Goal: Information Seeking & Learning: Learn about a topic

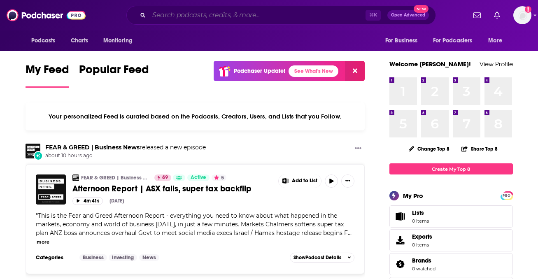
click at [222, 14] on input "Search podcasts, credits, & more..." at bounding box center [257, 15] width 217 height 13
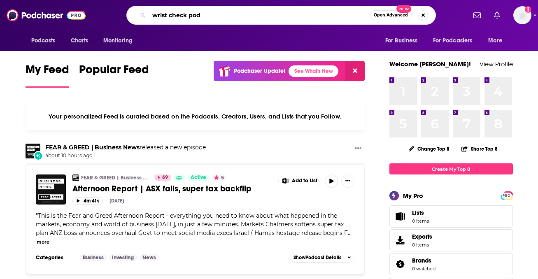
type input "wrist check pod"
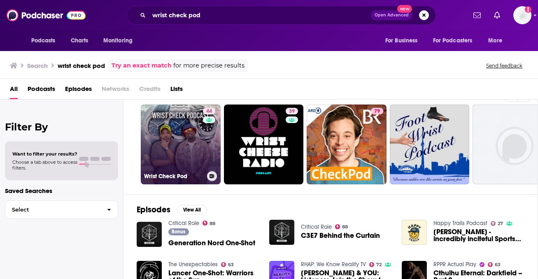
scroll to position [20, 0]
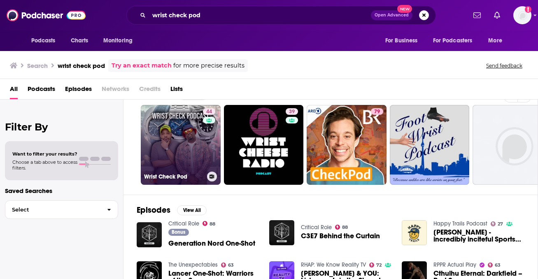
click at [174, 155] on link "44 Wrist Check Pod" at bounding box center [181, 145] width 80 height 80
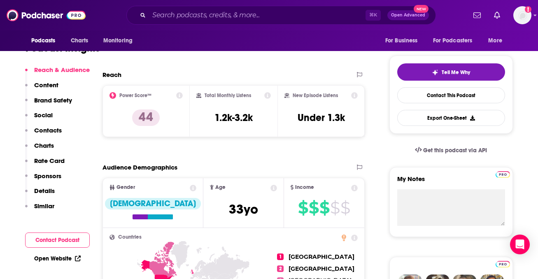
scroll to position [152, 0]
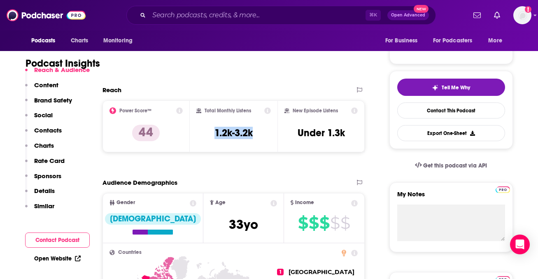
drag, startPoint x: 257, startPoint y: 133, endPoint x: 210, endPoint y: 132, distance: 46.9
click at [210, 132] on div "Total Monthly Listens 1.2k-3.2k" at bounding box center [233, 126] width 75 height 38
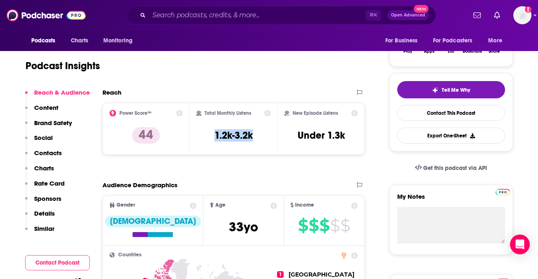
copy h3 "1.2k-3.2k"
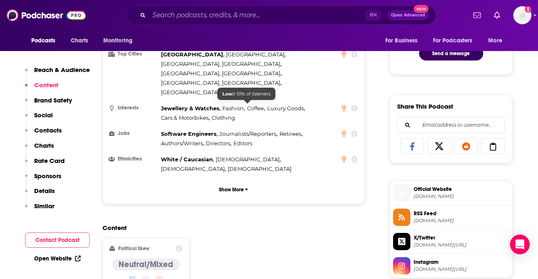
scroll to position [444, 0]
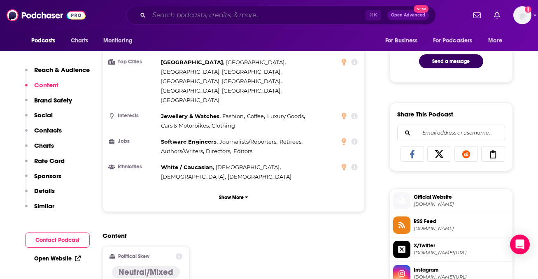
click at [227, 14] on input "Search podcasts, credits, & more..." at bounding box center [257, 15] width 217 height 13
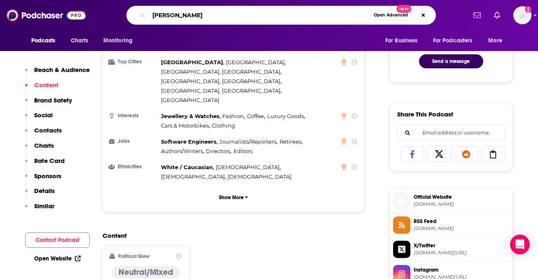
type input "[PERSON_NAME]"
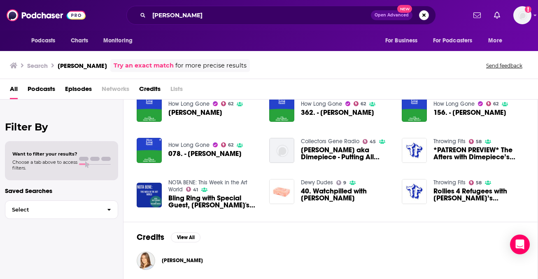
scroll to position [147, 0]
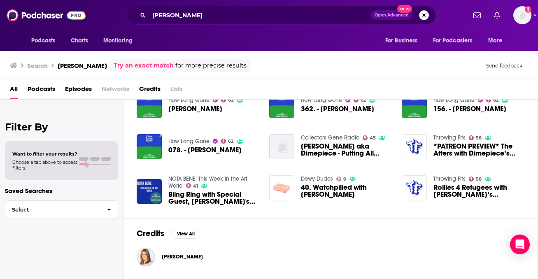
click at [180, 258] on span "[PERSON_NAME]" at bounding box center [182, 257] width 41 height 7
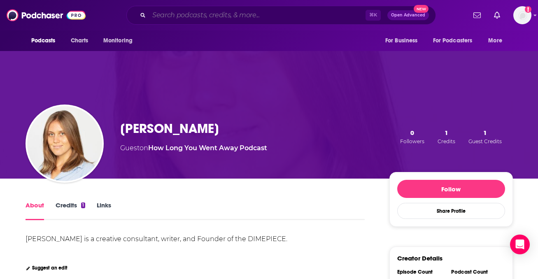
click at [186, 21] on input "Search podcasts, credits, & more..." at bounding box center [257, 15] width 217 height 13
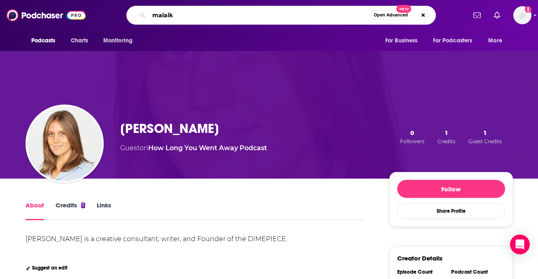
type input "malaika"
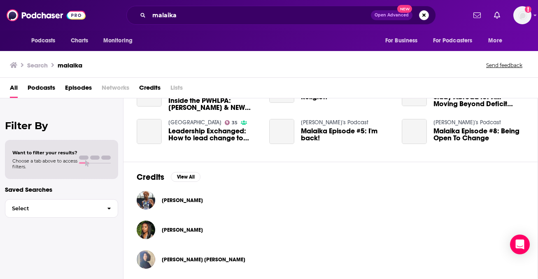
scroll to position [206, 0]
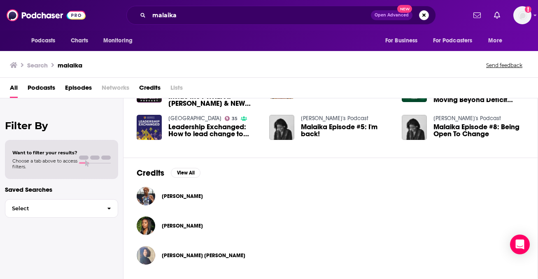
click at [177, 226] on span "[PERSON_NAME]" at bounding box center [182, 226] width 41 height 7
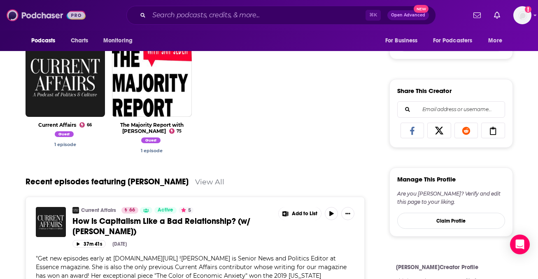
scroll to position [280, 0]
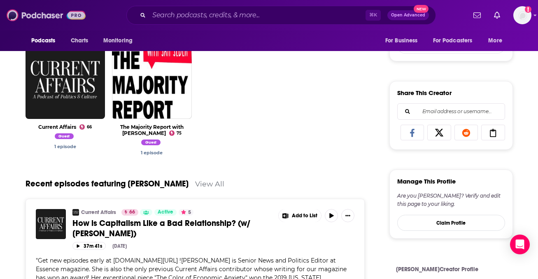
click at [58, 12] on img at bounding box center [46, 15] width 79 height 16
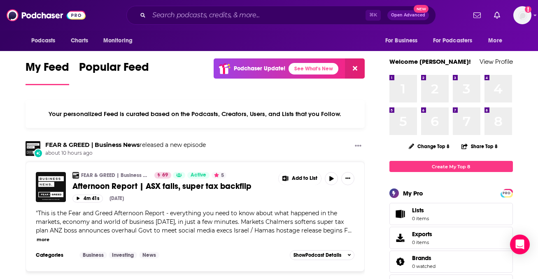
scroll to position [1, 0]
